Goal: Check status: Check status

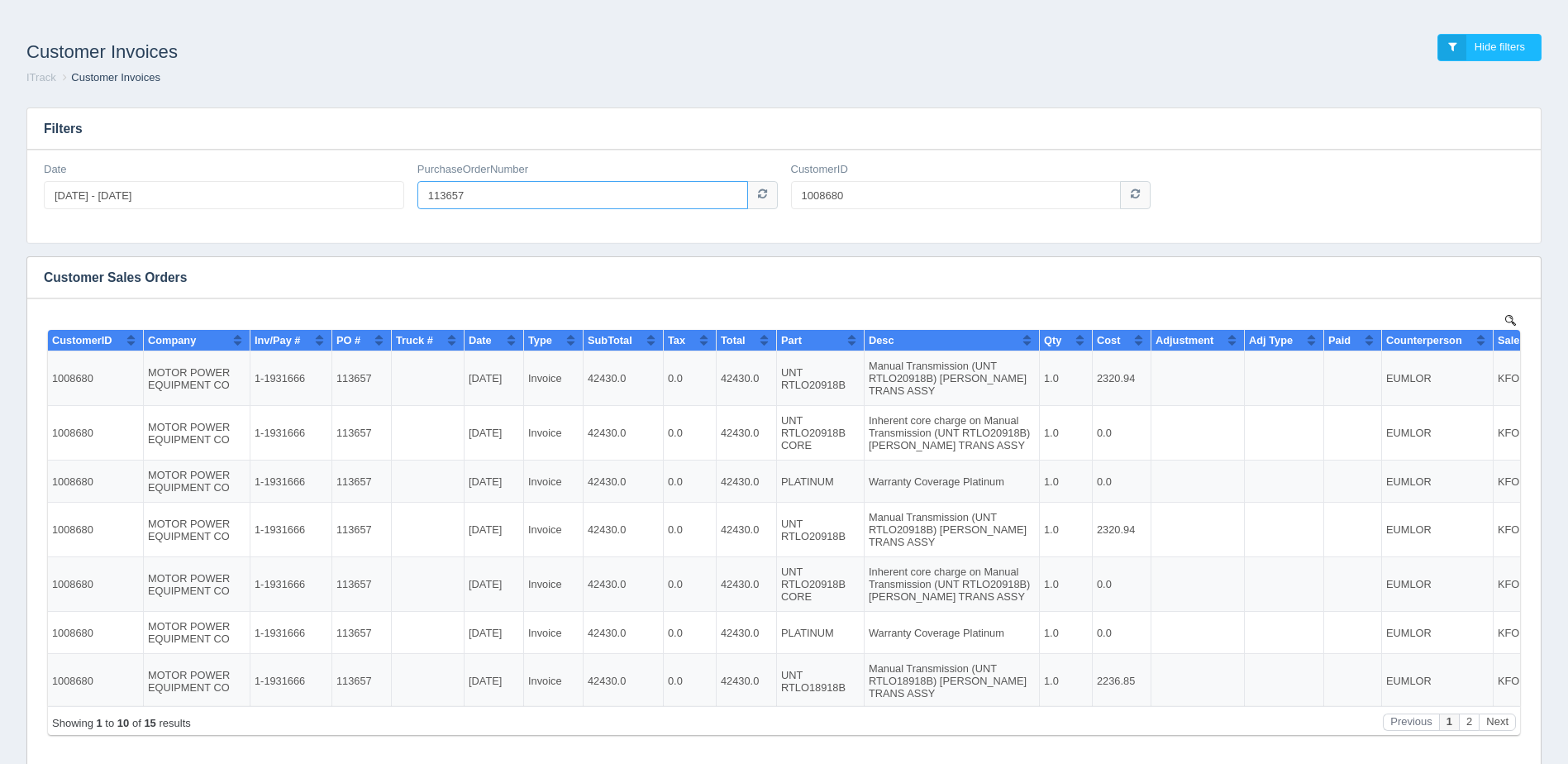
drag, startPoint x: 501, startPoint y: 200, endPoint x: 344, endPoint y: 205, distance: 157.1
click at [353, 203] on div "Date [DATE] - [DATE] PurchaseOrderNumber 113657 CustomerID 1008680" at bounding box center [784, 192] width 1494 height 60
type input "V"
paste input "PPO098048"
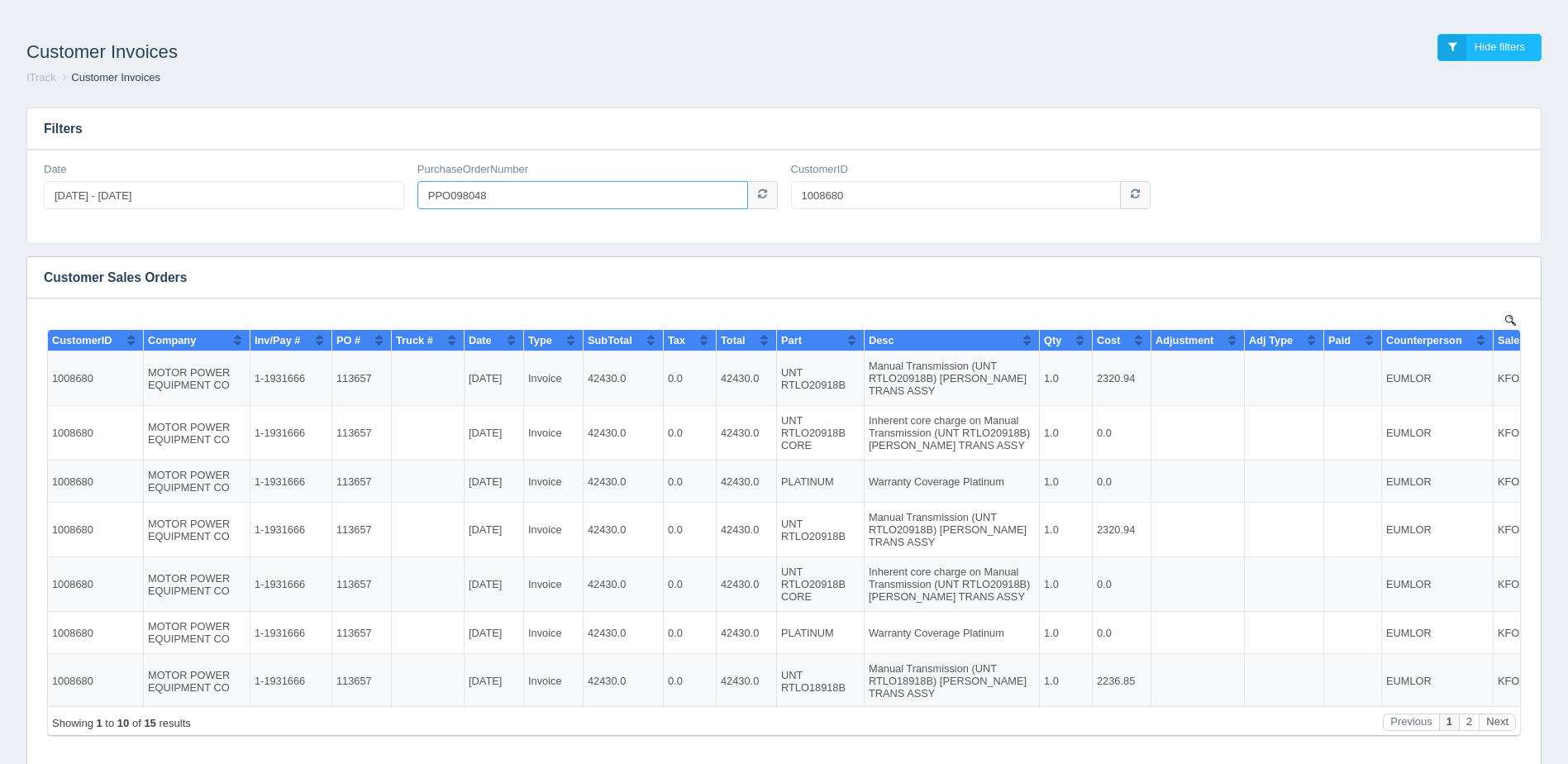
type input "PPO098048"
drag, startPoint x: 871, startPoint y: 200, endPoint x: 602, endPoint y: 226, distance: 270.3
click at [626, 224] on div "Date [DATE] - [DATE] PurchaseOrderNumber PPO098048 CustomerID 1008680" at bounding box center [784, 196] width 1514 height 94
type input "1006495"
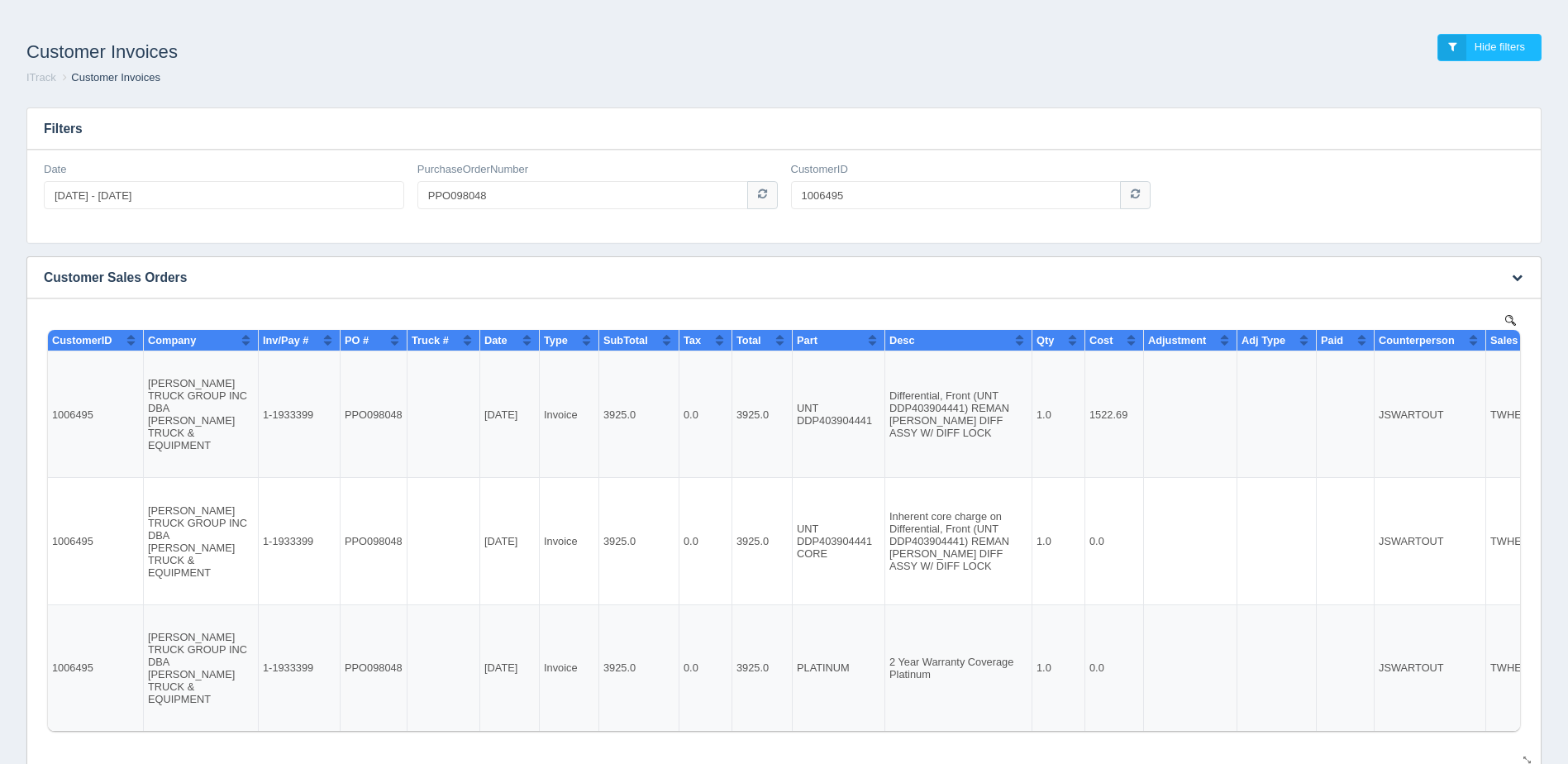
click at [292, 406] on td "1-1933399" at bounding box center [299, 415] width 82 height 127
copy td "1933399"
